Goal: Check status

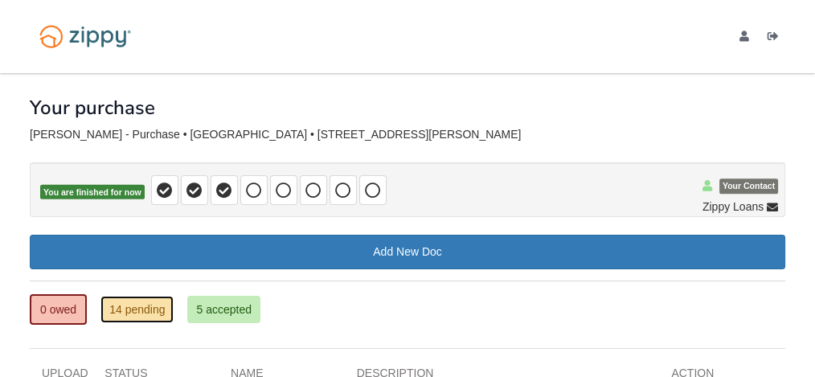
click at [157, 304] on link "14 pending" at bounding box center [136, 309] width 73 height 27
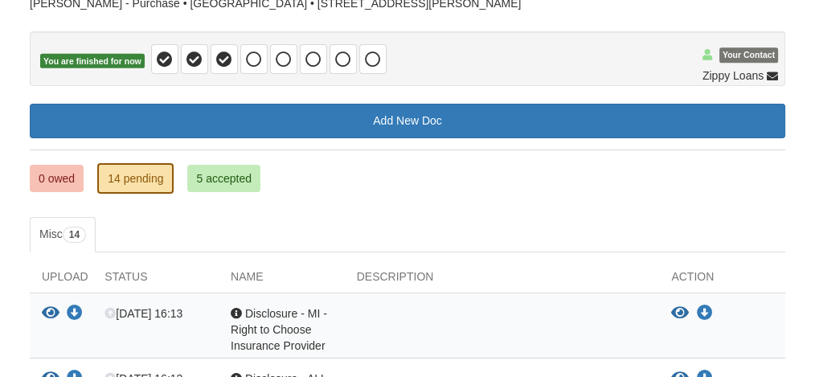
scroll to position [129, 0]
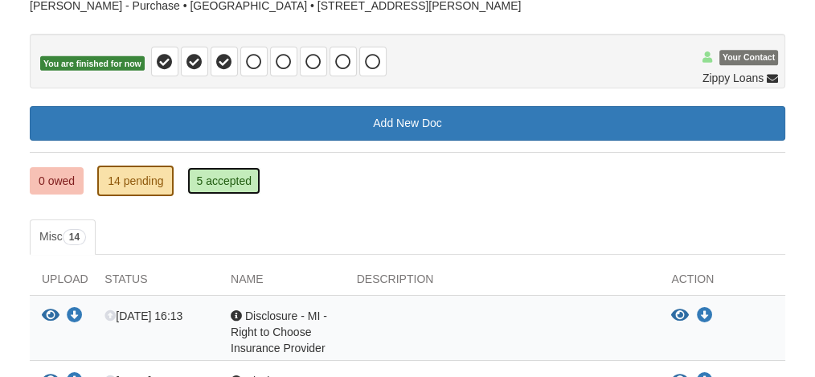
click at [235, 178] on link "5 accepted" at bounding box center [223, 180] width 73 height 27
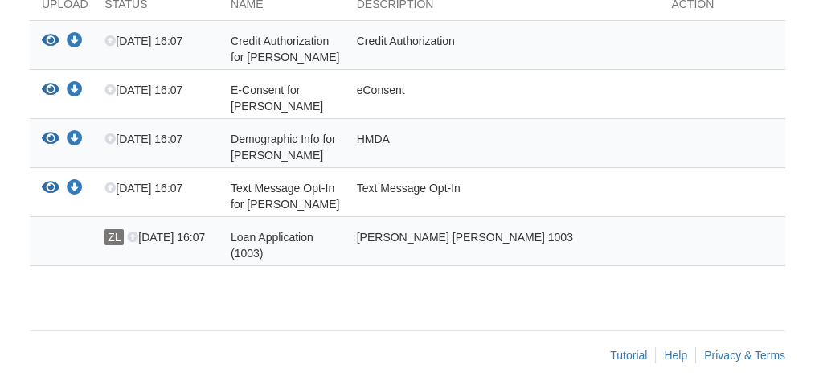
scroll to position [405, 0]
